Goal: Check status: Check status

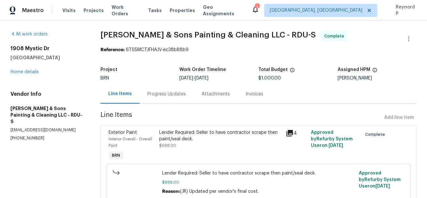
click at [169, 94] on div "Progress Updates" at bounding box center [166, 94] width 38 height 7
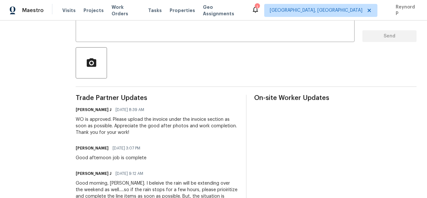
scroll to position [129, 0]
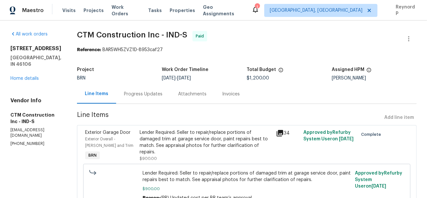
click at [161, 98] on div "Progress Updates" at bounding box center [143, 94] width 38 height 7
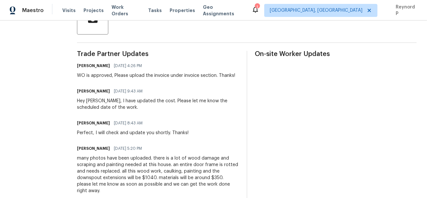
scroll to position [165, 0]
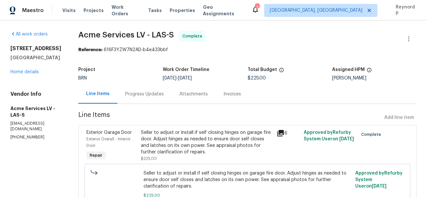
scroll to position [41, 0]
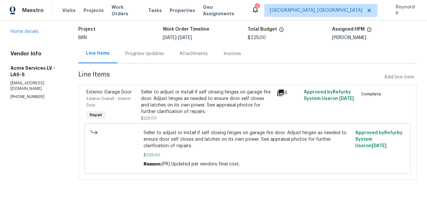
click at [153, 49] on div "Progress Updates" at bounding box center [144, 53] width 54 height 19
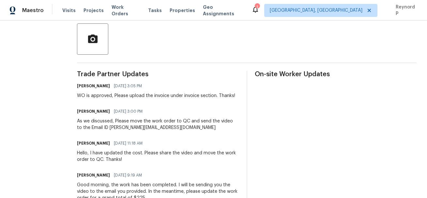
scroll to position [144, 0]
